Goal: Task Accomplishment & Management: Manage account settings

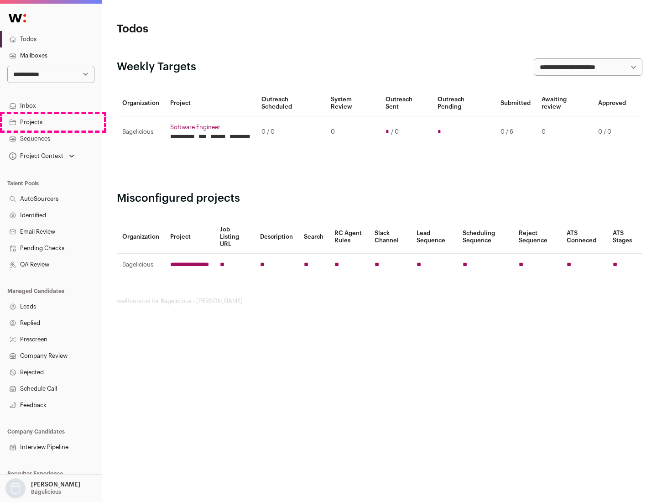
click at [51, 122] on link "Projects" at bounding box center [51, 122] width 102 height 16
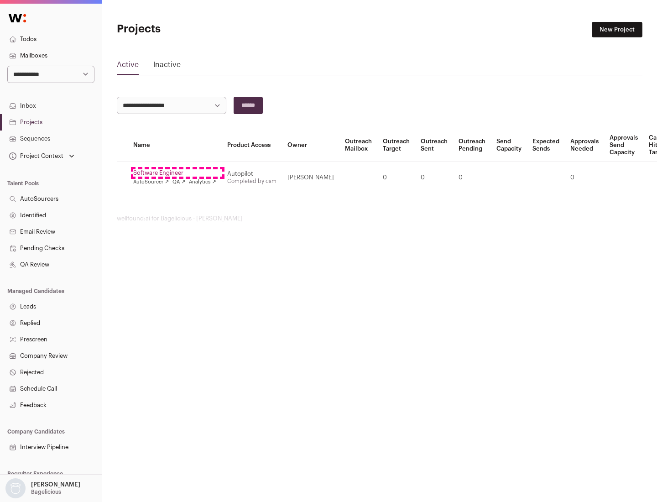
click at [177, 173] on link "Software Engineer" at bounding box center [174, 172] width 83 height 7
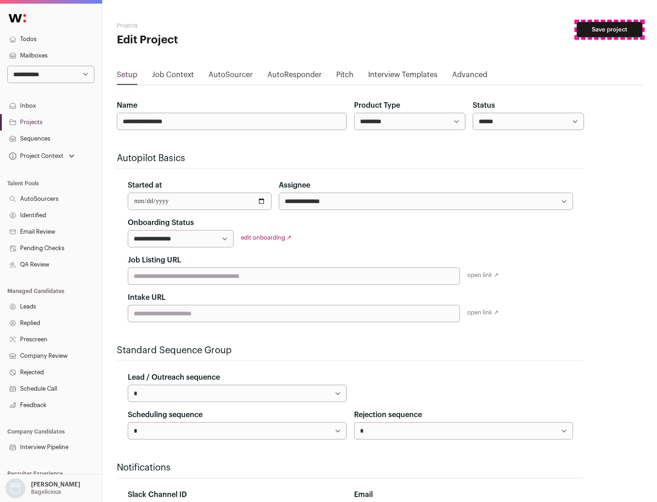
click at [609, 30] on button "Save project" at bounding box center [610, 30] width 66 height 16
